Goal: Task Accomplishment & Management: Manage account settings

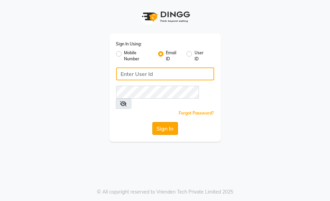
type input "[EMAIL_ADDRESS][DOMAIN_NAME]"
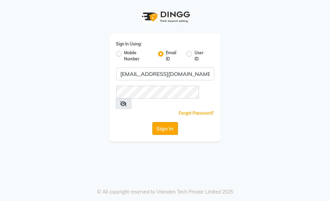
click at [168, 122] on button "Sign In" at bounding box center [166, 128] width 26 height 13
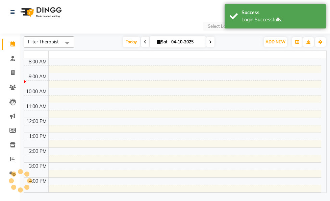
select select "en"
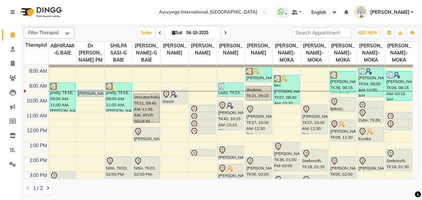
scroll to position [15, 0]
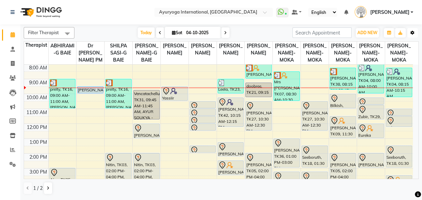
click at [330, 33] on icon "button" at bounding box center [412, 33] width 4 height 4
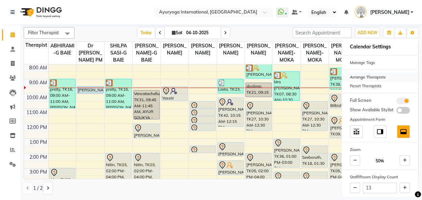
click at [330, 79] on div "Arrange Therapists" at bounding box center [380, 77] width 76 height 9
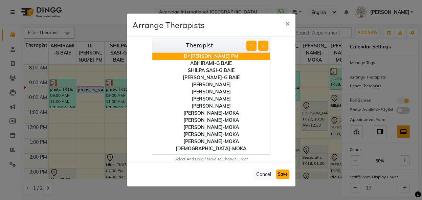
click at [278, 174] on button "Save" at bounding box center [282, 173] width 13 height 9
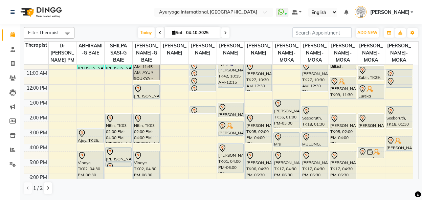
scroll to position [60, 0]
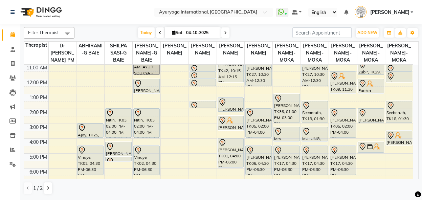
click at [330, 118] on div "7:00 AM 8:00 AM 9:00 AM 10:00 AM 11:00 AM 12:00 PM 1:00 PM 2:00 PM 3:00 PM 4:00…" at bounding box center [218, 109] width 389 height 208
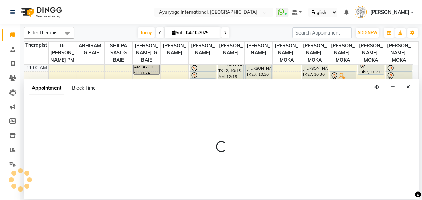
click at [330, 118] on div at bounding box center [221, 149] width 395 height 99
select select "77770"
select select "tentative"
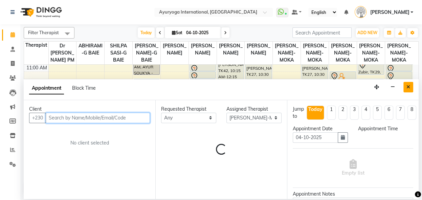
select select "810"
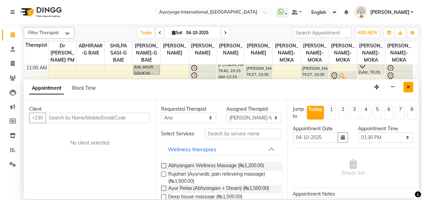
click at [330, 88] on icon "Close" at bounding box center [408, 87] width 4 height 5
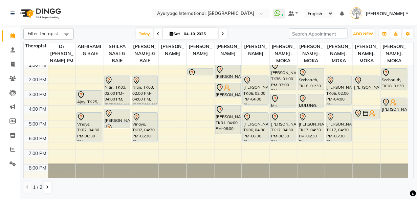
scroll to position [102, 0]
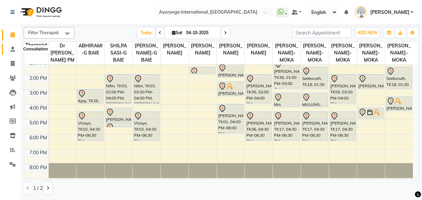
click at [11, 47] on icon at bounding box center [12, 49] width 4 height 5
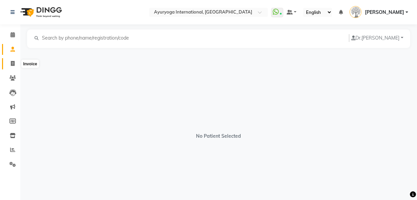
click at [11, 61] on icon at bounding box center [13, 63] width 4 height 5
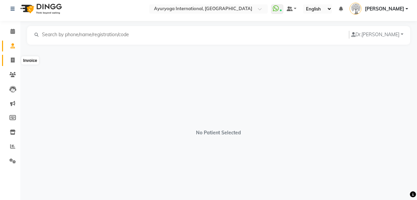
select select "service"
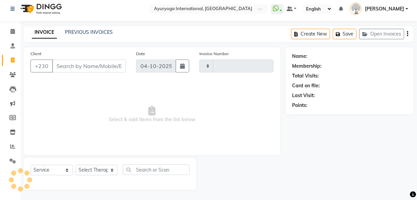
type input "6046"
select select "730"
click at [96, 31] on link "PREVIOUS INVOICES" at bounding box center [89, 32] width 48 height 6
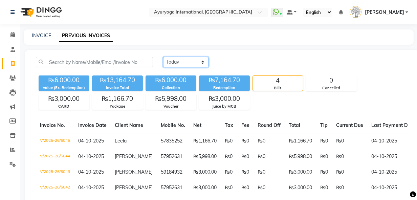
click at [202, 63] on select "[DATE] [DATE] Custom Range" at bounding box center [185, 62] width 45 height 10
select select "[DATE]"
click at [163, 57] on select "[DATE] [DATE] Custom Range" at bounding box center [185, 62] width 45 height 10
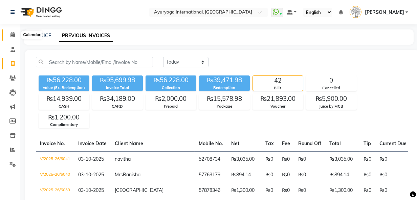
click at [14, 34] on icon at bounding box center [12, 34] width 4 height 5
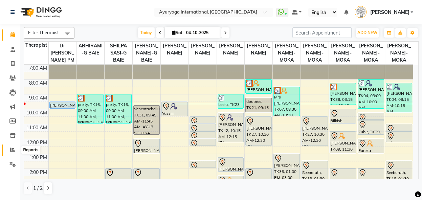
click at [11, 151] on icon at bounding box center [12, 149] width 5 height 5
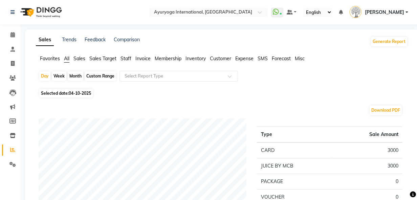
click at [240, 60] on span "Expense" at bounding box center [244, 58] width 18 height 6
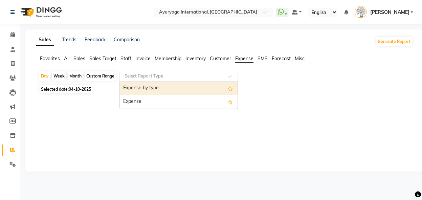
click at [231, 75] on span at bounding box center [232, 78] width 8 height 7
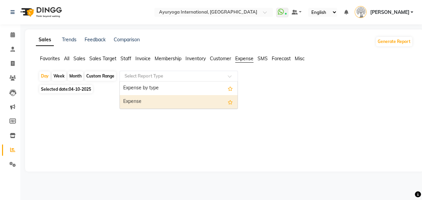
click at [193, 102] on div "Expense" at bounding box center [179, 102] width 118 height 14
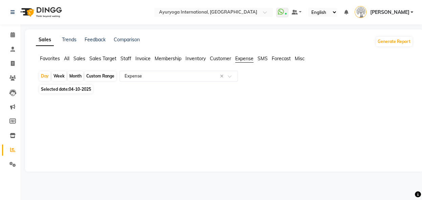
click at [89, 89] on span "04-10-2025" at bounding box center [80, 89] width 22 height 5
select select "10"
select select "2025"
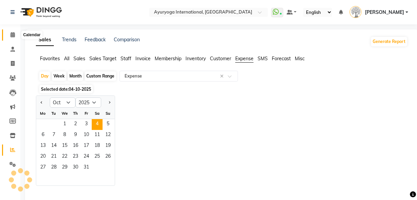
click at [13, 36] on icon at bounding box center [12, 34] width 4 height 5
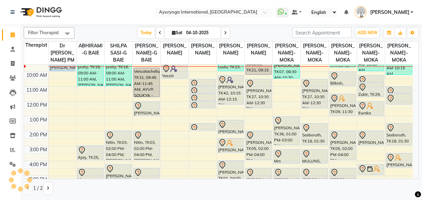
scroll to position [41, 0]
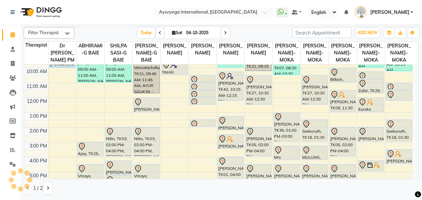
drag, startPoint x: 419, startPoint y: 114, endPoint x: 420, endPoint y: 123, distance: 9.0
click at [330, 123] on div "Filter Therapist Select All Dr [PERSON_NAME] PM ABHIRAMI-G BAIE SHILPA SASI-G B…" at bounding box center [220, 111] width 401 height 175
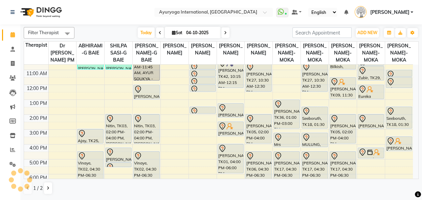
scroll to position [53, 0]
drag, startPoint x: 418, startPoint y: 124, endPoint x: 418, endPoint y: 119, distance: 4.4
click at [330, 119] on div "Filter Therapist Select All Dr [PERSON_NAME] PM ABHIRAMI-G BAIE SHILPA SASI-G B…" at bounding box center [220, 111] width 401 height 175
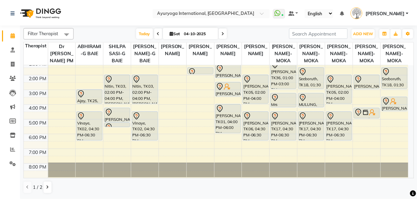
scroll to position [107, 0]
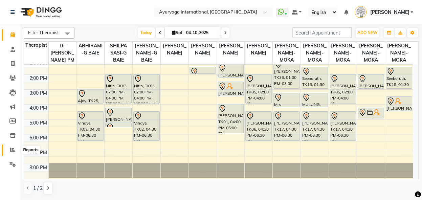
click at [9, 149] on span at bounding box center [13, 150] width 12 height 8
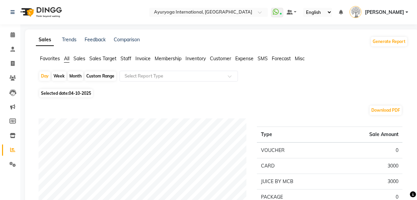
click at [126, 57] on span "Staff" at bounding box center [125, 58] width 11 height 6
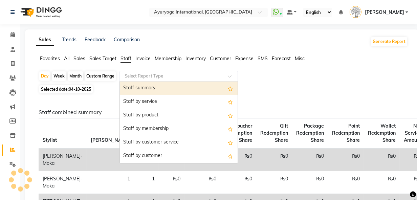
click at [138, 73] on input "text" at bounding box center [171, 76] width 97 height 7
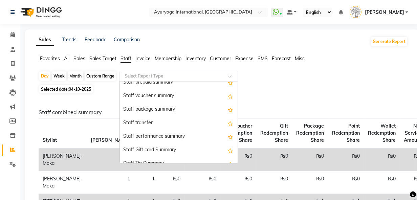
scroll to position [216, 0]
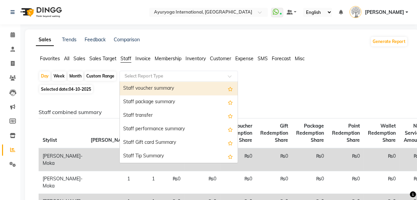
click at [75, 60] on span "Sales" at bounding box center [79, 58] width 12 height 6
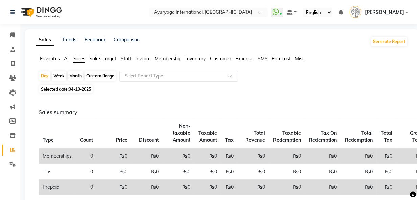
click at [134, 77] on input "text" at bounding box center [171, 76] width 97 height 7
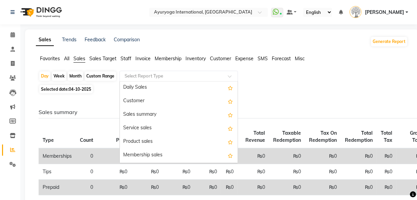
scroll to position [0, 0]
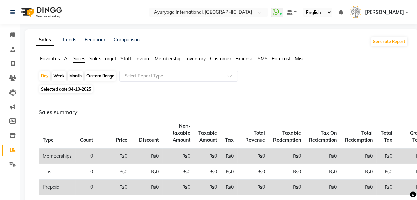
click at [63, 60] on ul "Favorites All Sales Sales Target Staff Invoice Membership Inventory Customer Ex…" at bounding box center [222, 58] width 372 height 7
click at [126, 80] on div "Select Report Type" at bounding box center [178, 76] width 118 height 11
click at [67, 56] on span "All" at bounding box center [66, 58] width 5 height 6
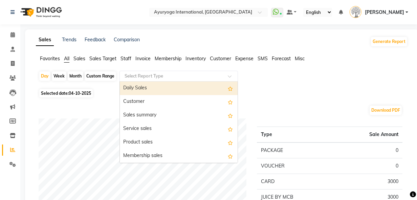
click at [146, 77] on input "text" at bounding box center [171, 76] width 97 height 7
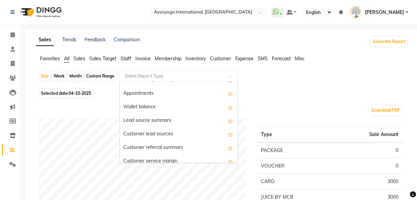
scroll to position [1062, 0]
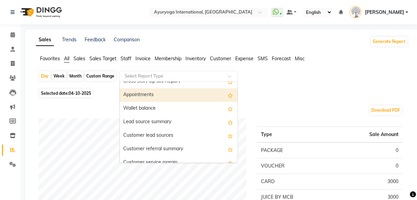
click at [155, 99] on div "Appointments" at bounding box center [179, 95] width 118 height 14
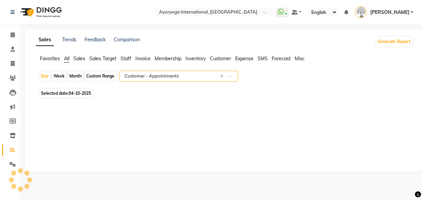
select select "full_report"
select select "csv"
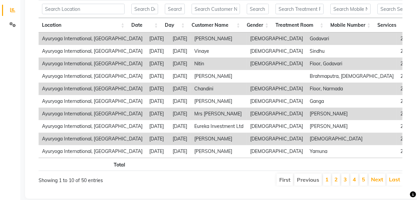
scroll to position [34, 0]
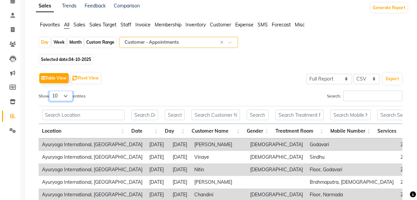
click at [68, 98] on select "10 25 50 100" at bounding box center [61, 96] width 24 height 10
select select "100"
click at [50, 91] on select "10 25 50 100" at bounding box center [61, 96] width 24 height 10
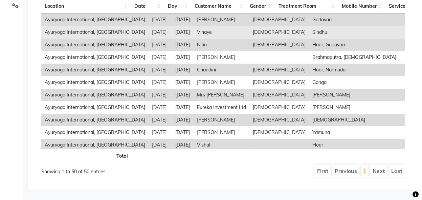
scroll to position [0, 0]
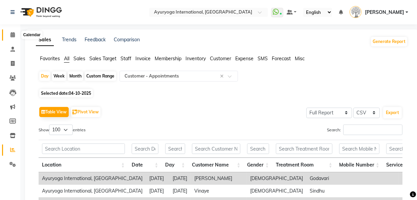
click at [13, 38] on span at bounding box center [13, 35] width 12 height 8
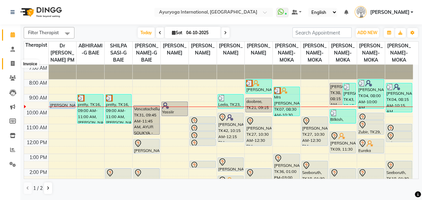
click at [11, 61] on icon at bounding box center [13, 63] width 4 height 5
select select "service"
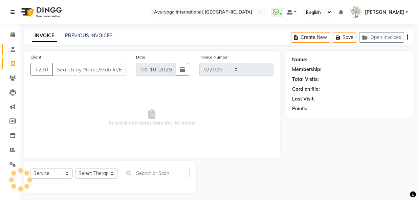
select select "730"
type input "6048"
click at [76, 35] on link "PREVIOUS INVOICES" at bounding box center [89, 35] width 48 height 6
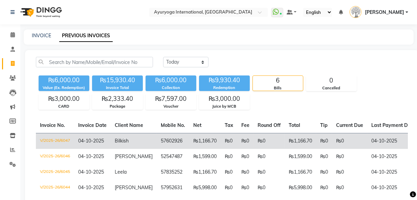
click at [131, 135] on table "Invoice No. Invoice Date Client Name Mobile No. Net Tax Fee Round Off Total Tip…" at bounding box center [222, 172] width 372 height 109
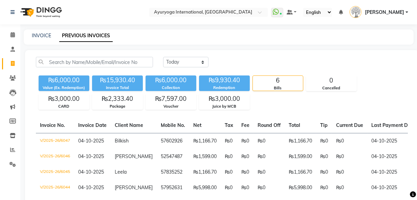
click at [278, 67] on div "[DATE] [DATE] Custom Range" at bounding box center [285, 62] width 245 height 10
click at [202, 61] on select "[DATE] [DATE] Custom Range" at bounding box center [185, 62] width 45 height 10
select select "[DATE]"
click at [163, 57] on select "[DATE] [DATE] Custom Range" at bounding box center [185, 62] width 45 height 10
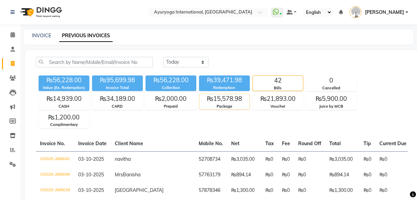
scroll to position [722, 0]
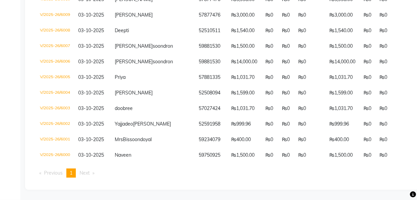
click at [261, 116] on td "₨0" at bounding box center [269, 124] width 17 height 16
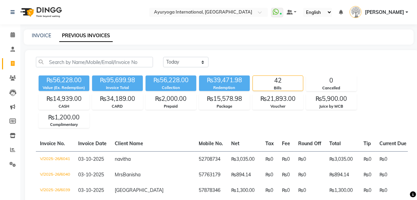
select select "service"
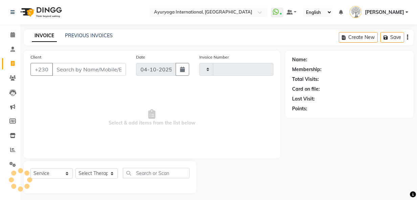
scroll to position [3, 0]
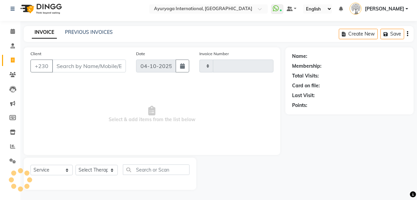
type input "6048"
select select "730"
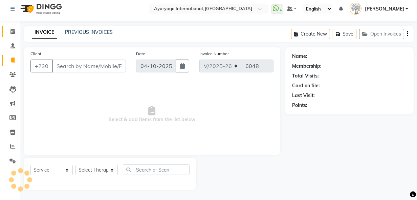
click at [13, 29] on icon at bounding box center [12, 31] width 4 height 5
